Goal: Navigation & Orientation: Find specific page/section

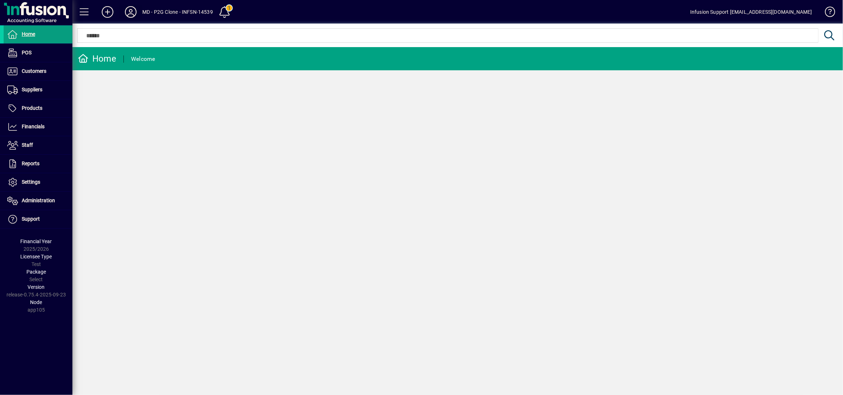
click at [131, 16] on icon at bounding box center [131, 12] width 14 height 12
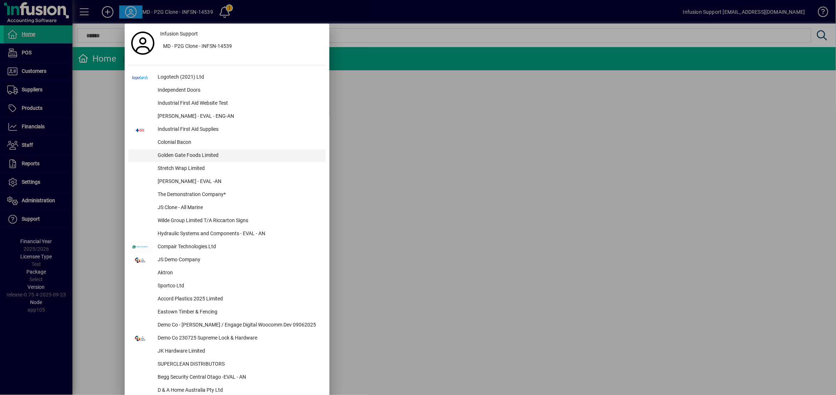
click at [183, 154] on div "Golden Gate Foods Limited" at bounding box center [239, 155] width 174 height 13
